Goal: Information Seeking & Learning: Learn about a topic

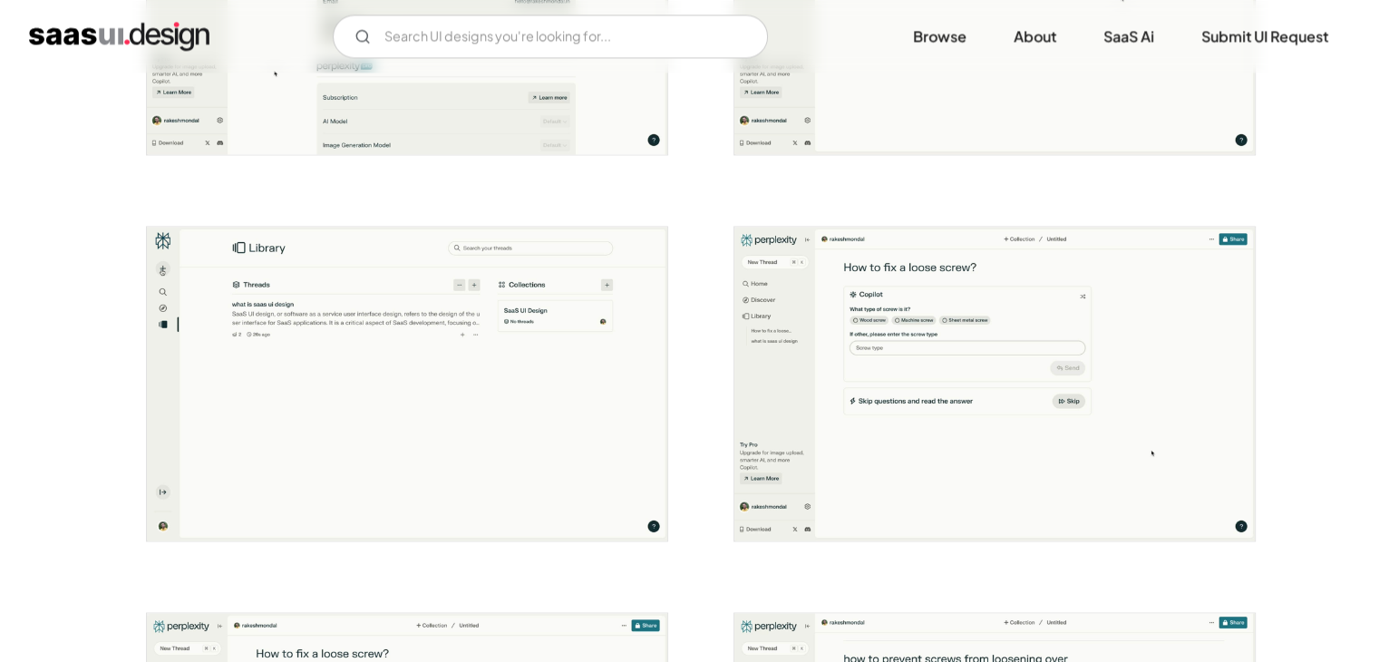
scroll to position [2901, 0]
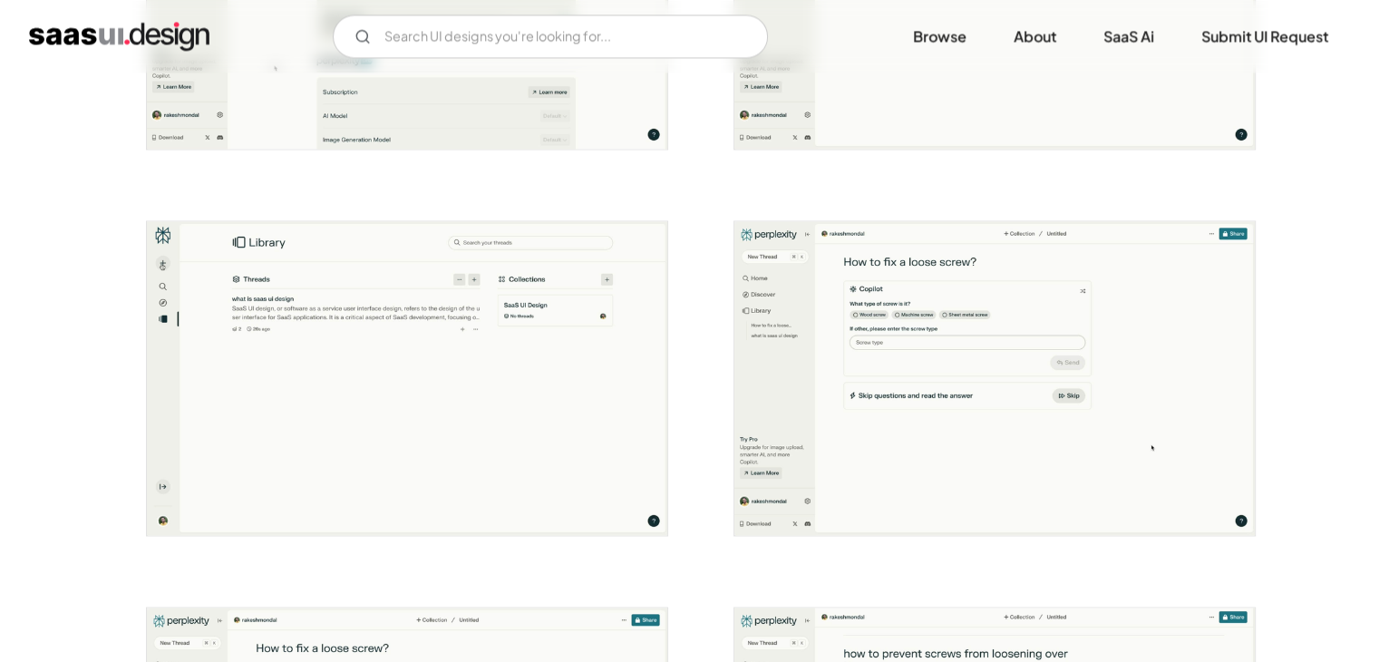
click at [77, 42] on img "home" at bounding box center [119, 36] width 180 height 29
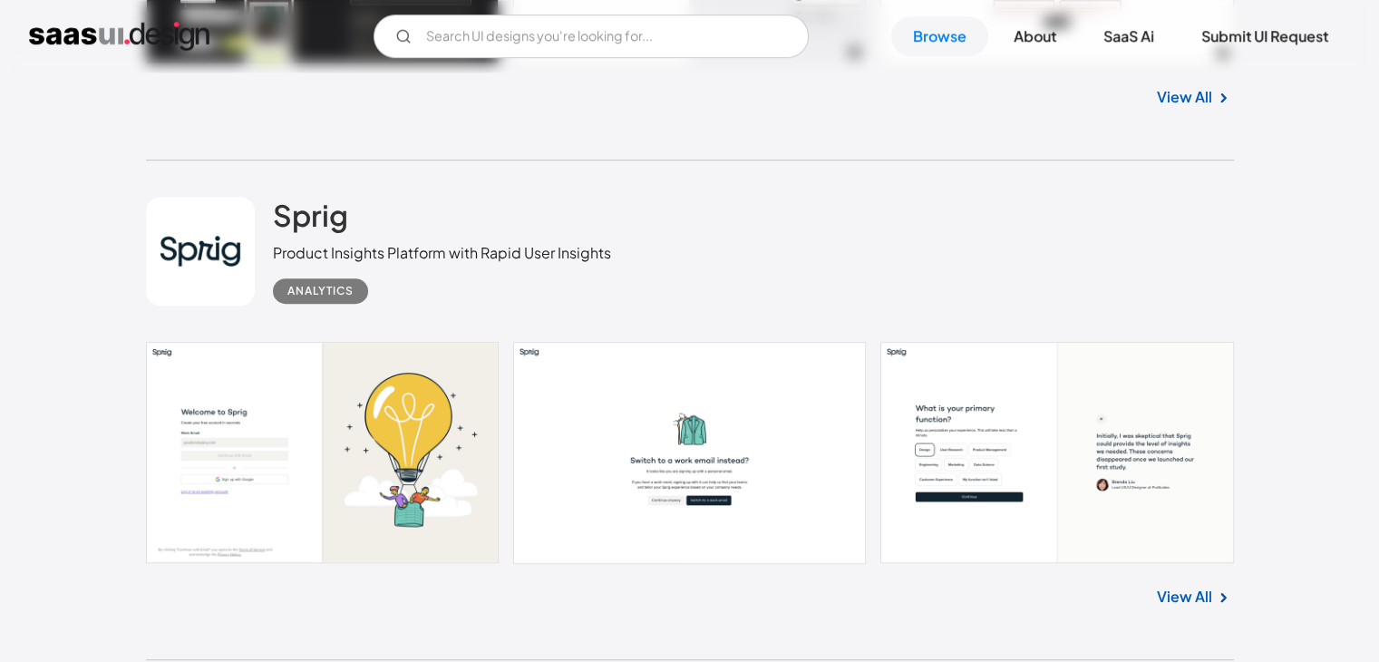
scroll to position [1088, 0]
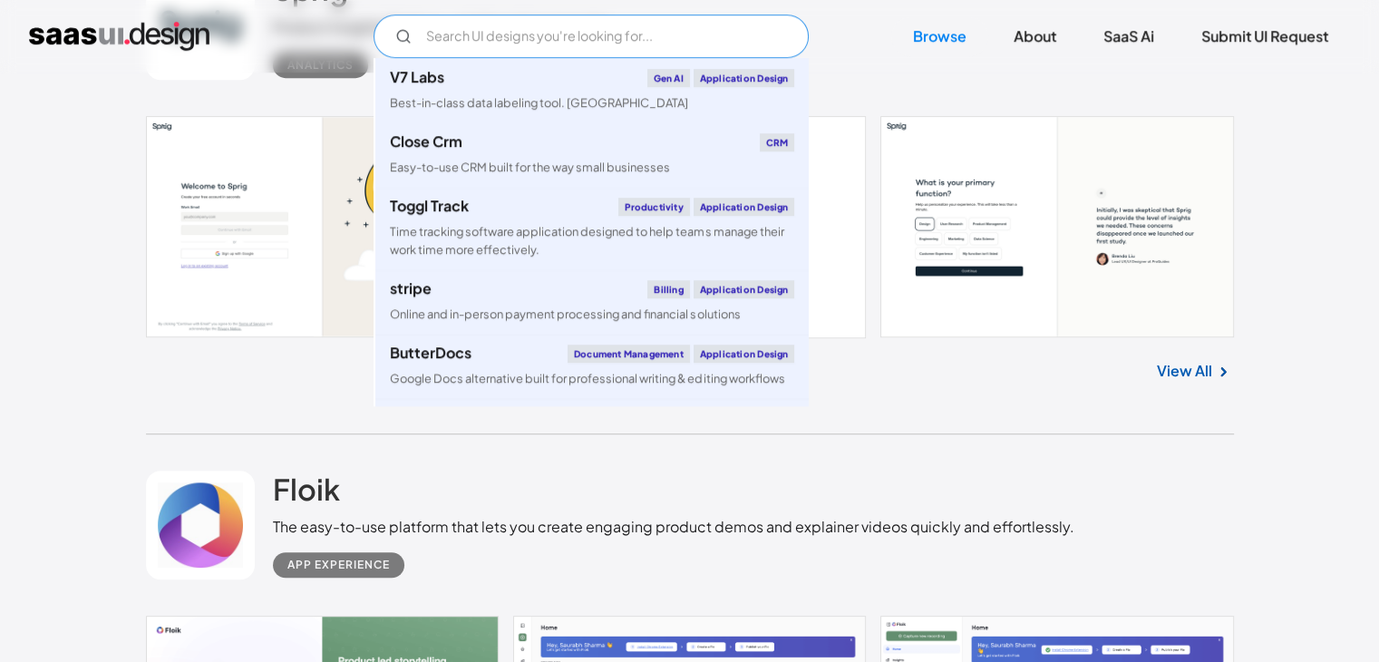
click at [618, 29] on input "Email Form" at bounding box center [591, 37] width 435 height 44
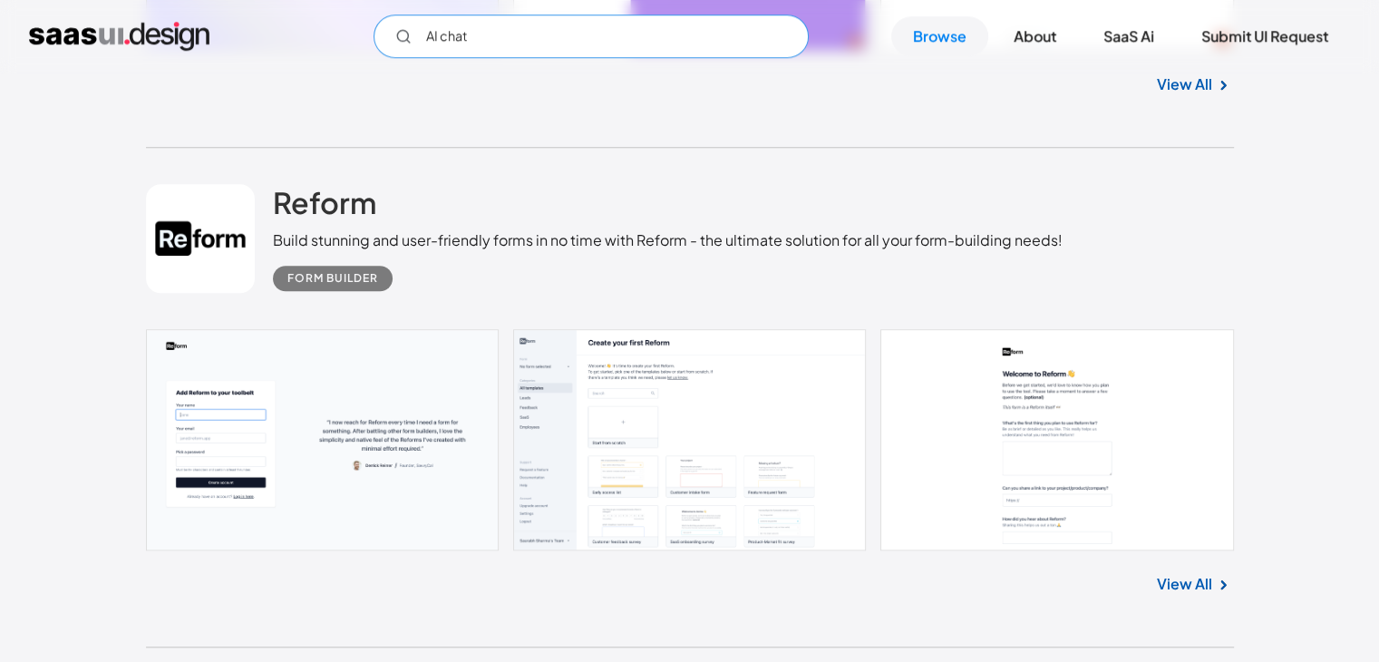
scroll to position [8523, 0]
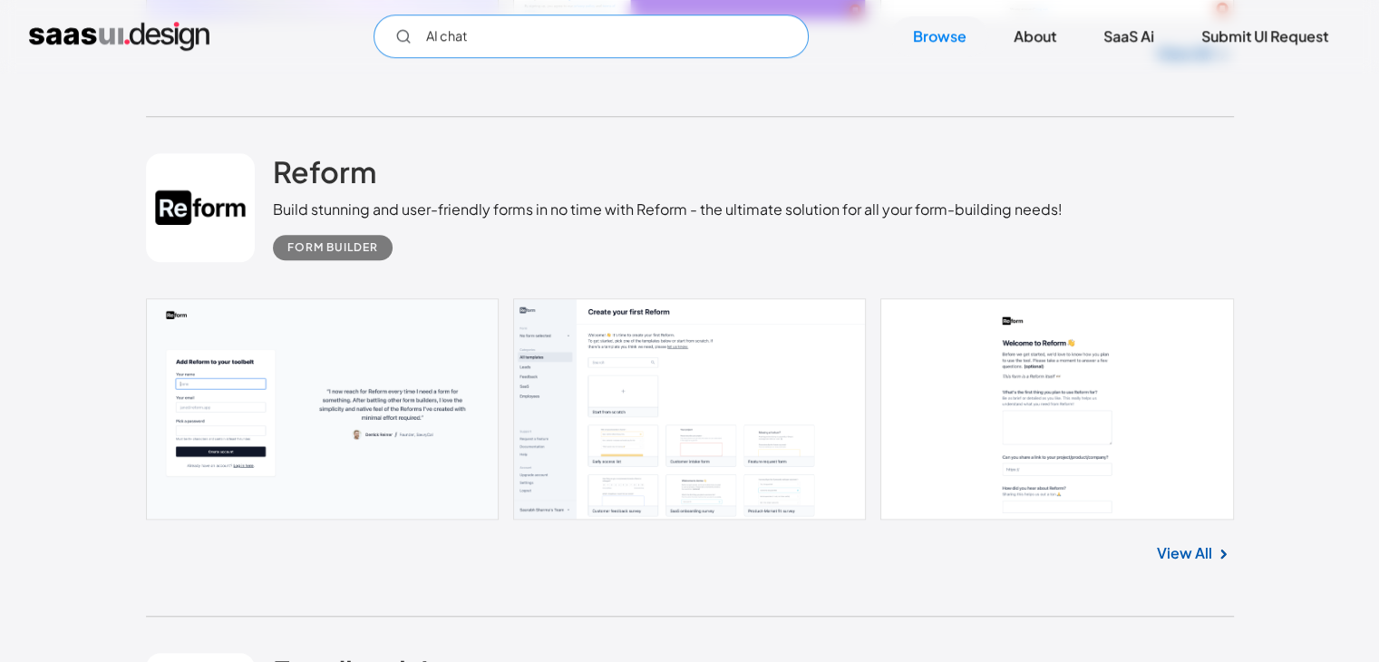
click at [563, 26] on input "AI chat" at bounding box center [591, 37] width 435 height 44
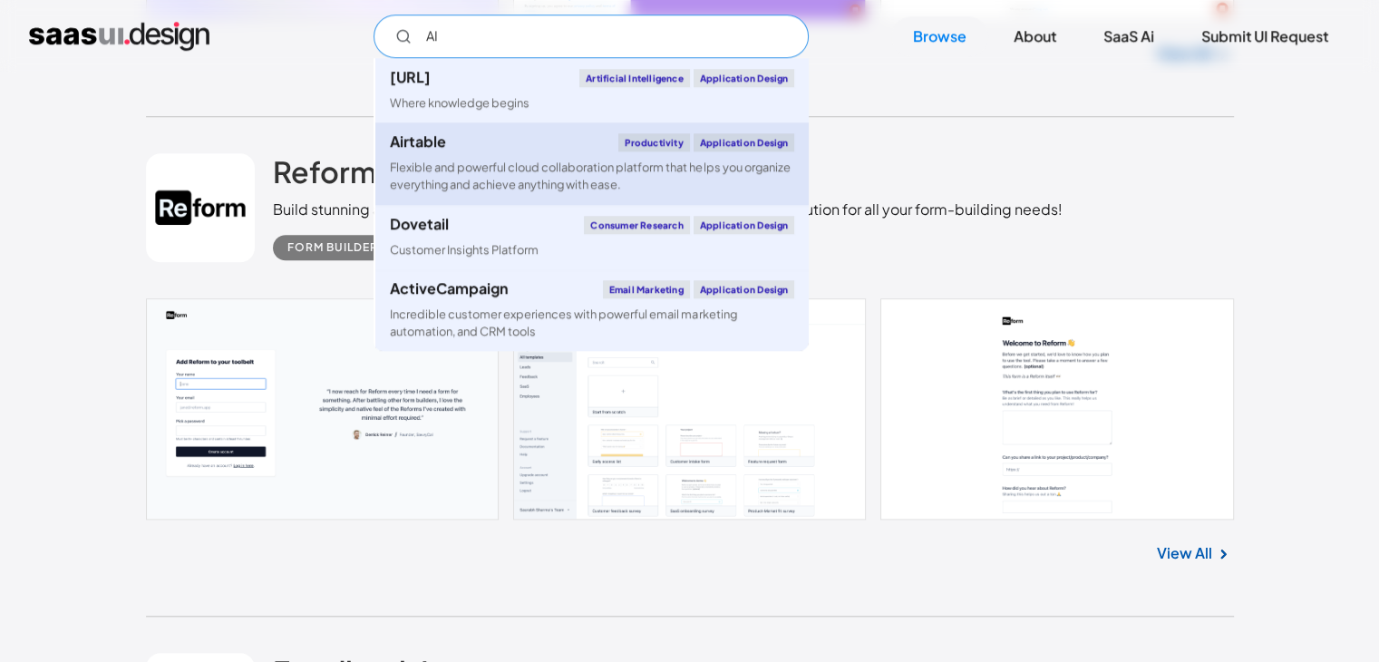
click at [517, 164] on div "Flexible and powerful cloud collaboration platform that helps you organize ever…" at bounding box center [592, 176] width 404 height 34
type input "AI"
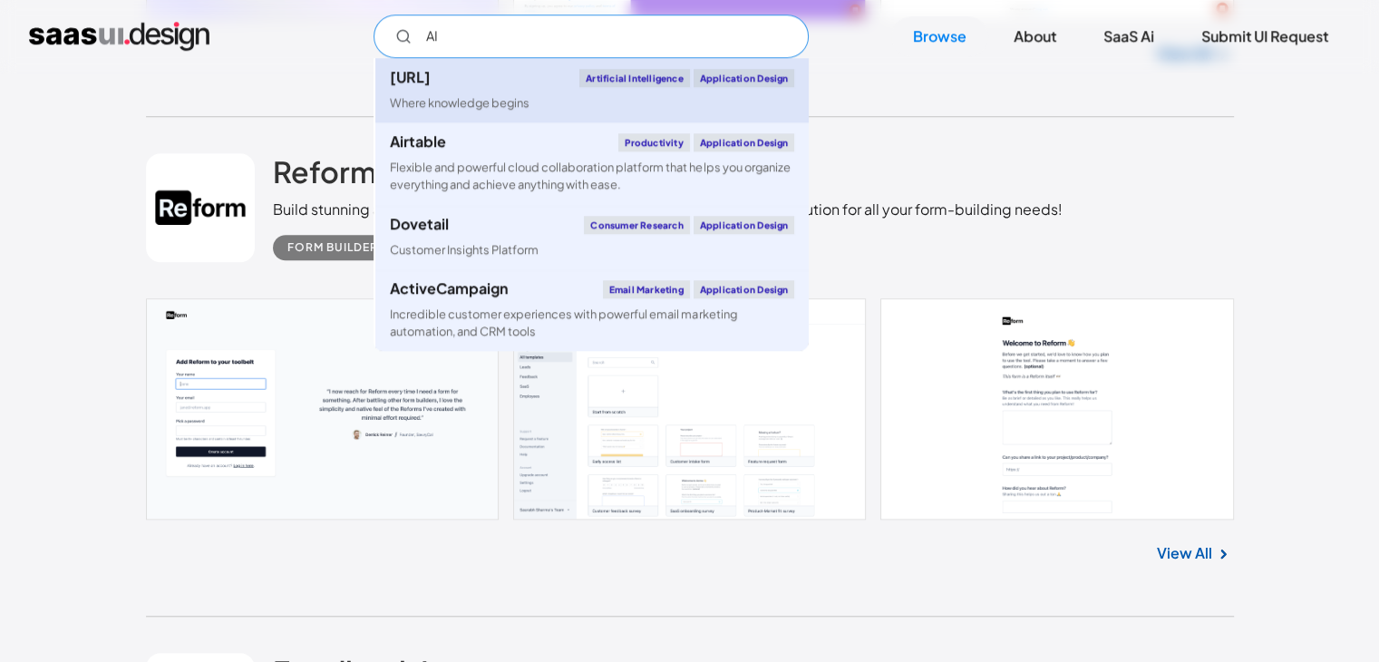
click at [493, 104] on div "Where knowledge begins" at bounding box center [460, 102] width 140 height 17
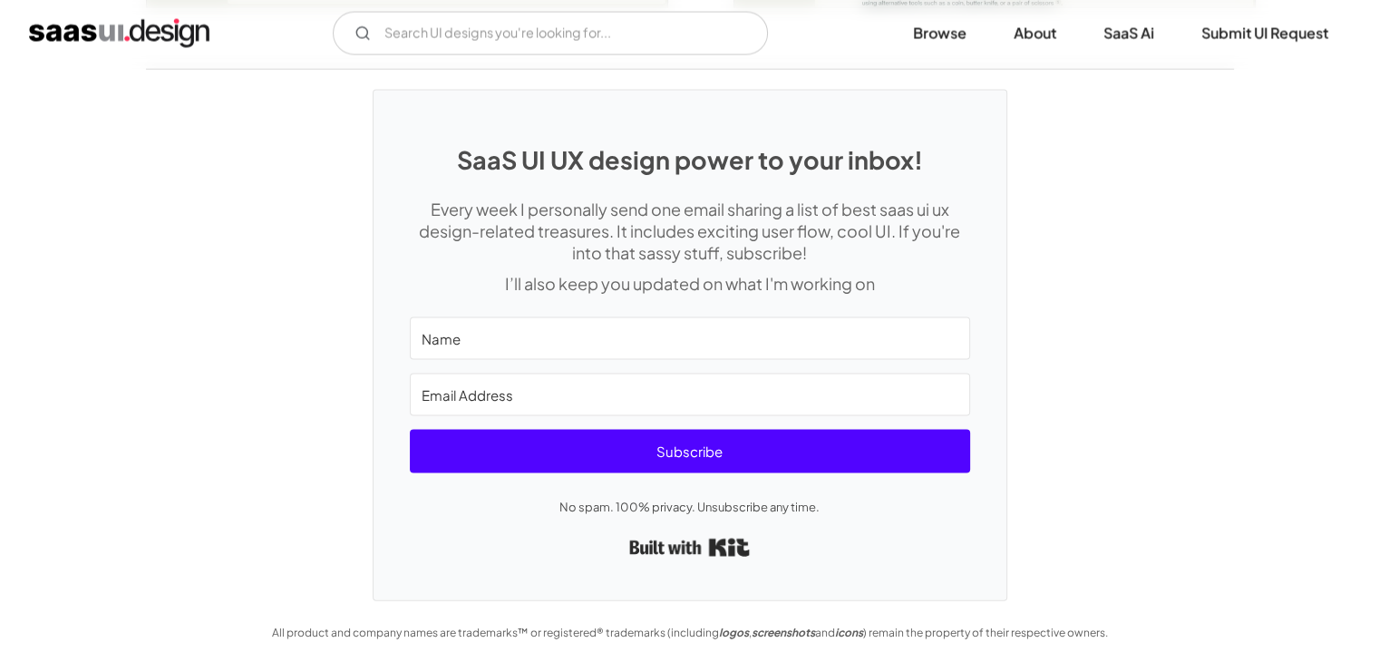
scroll to position [3724, 0]
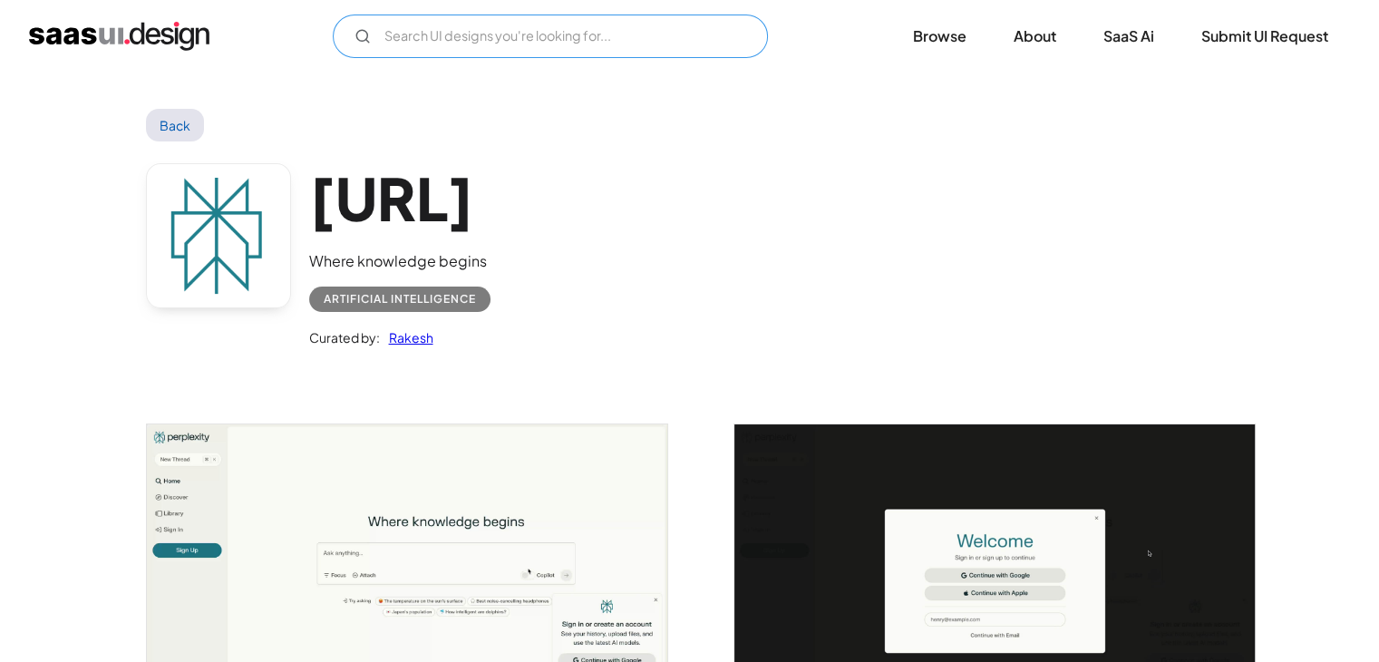
click at [553, 29] on input "Email Form" at bounding box center [550, 37] width 435 height 44
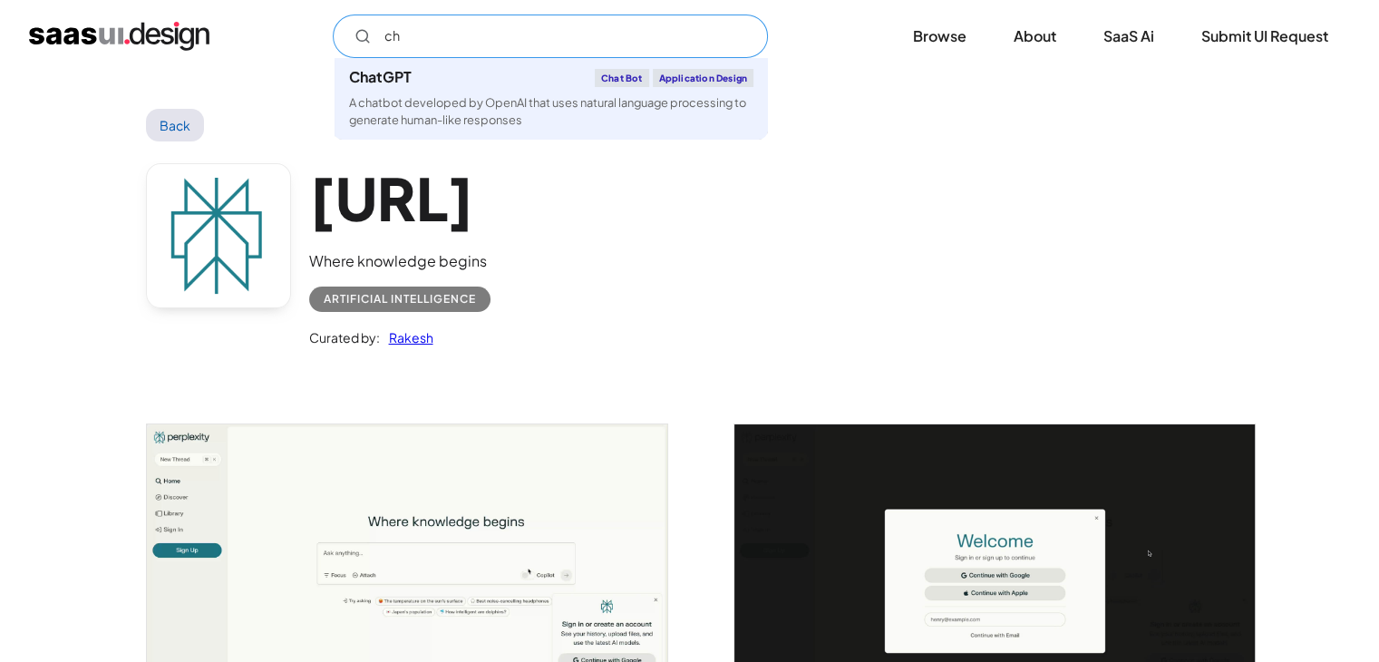
type input "c"
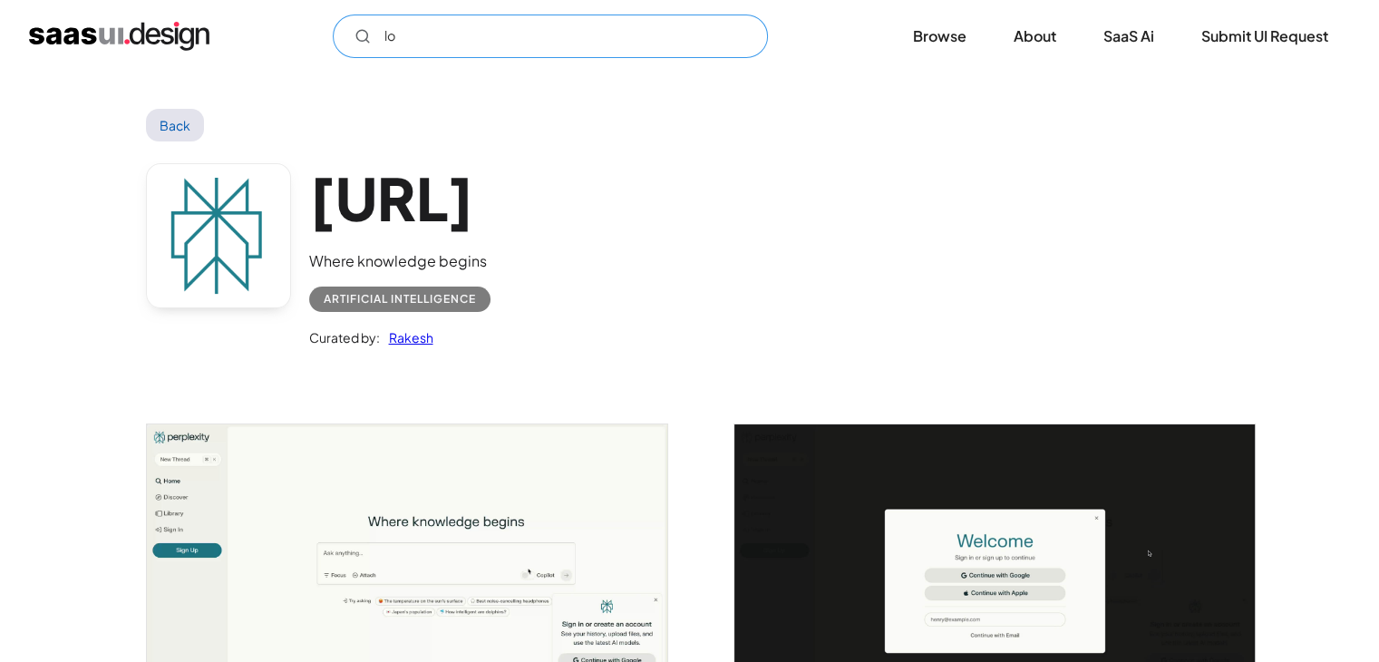
type input "l"
type input "b"
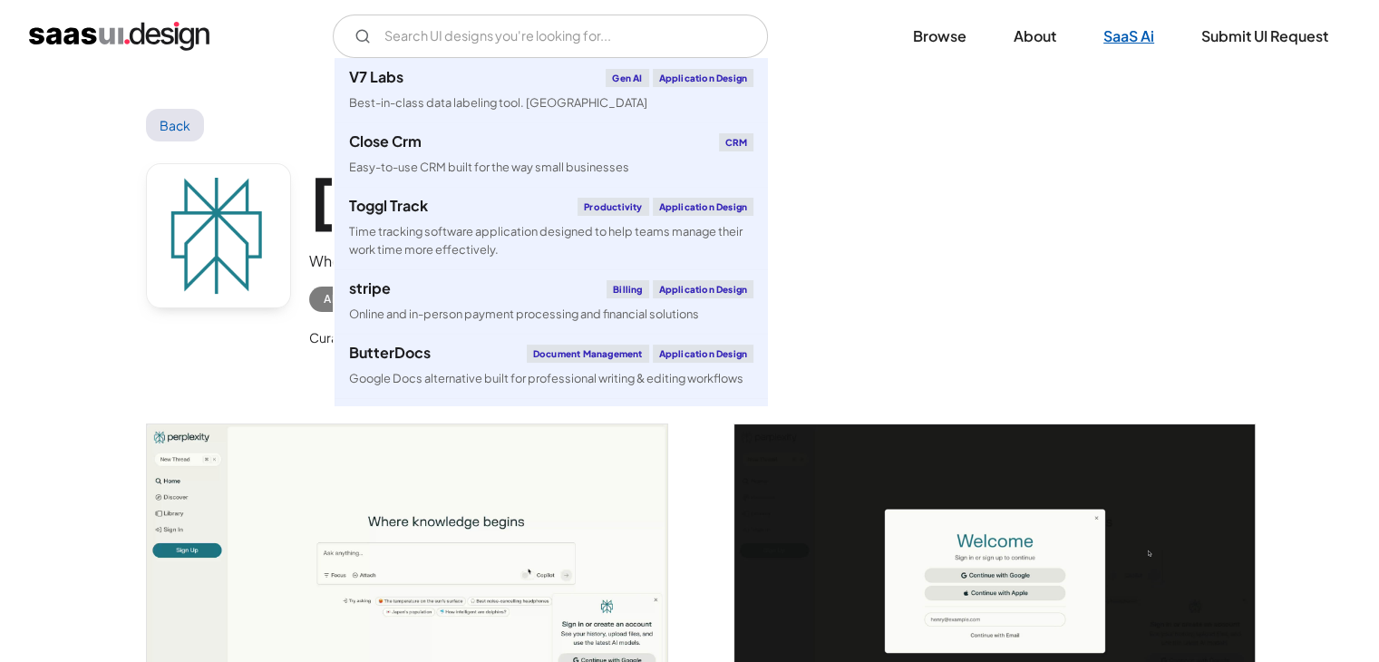
click at [1152, 41] on link "SaaS Ai" at bounding box center [1129, 36] width 94 height 40
